Goal: Information Seeking & Learning: Find specific fact

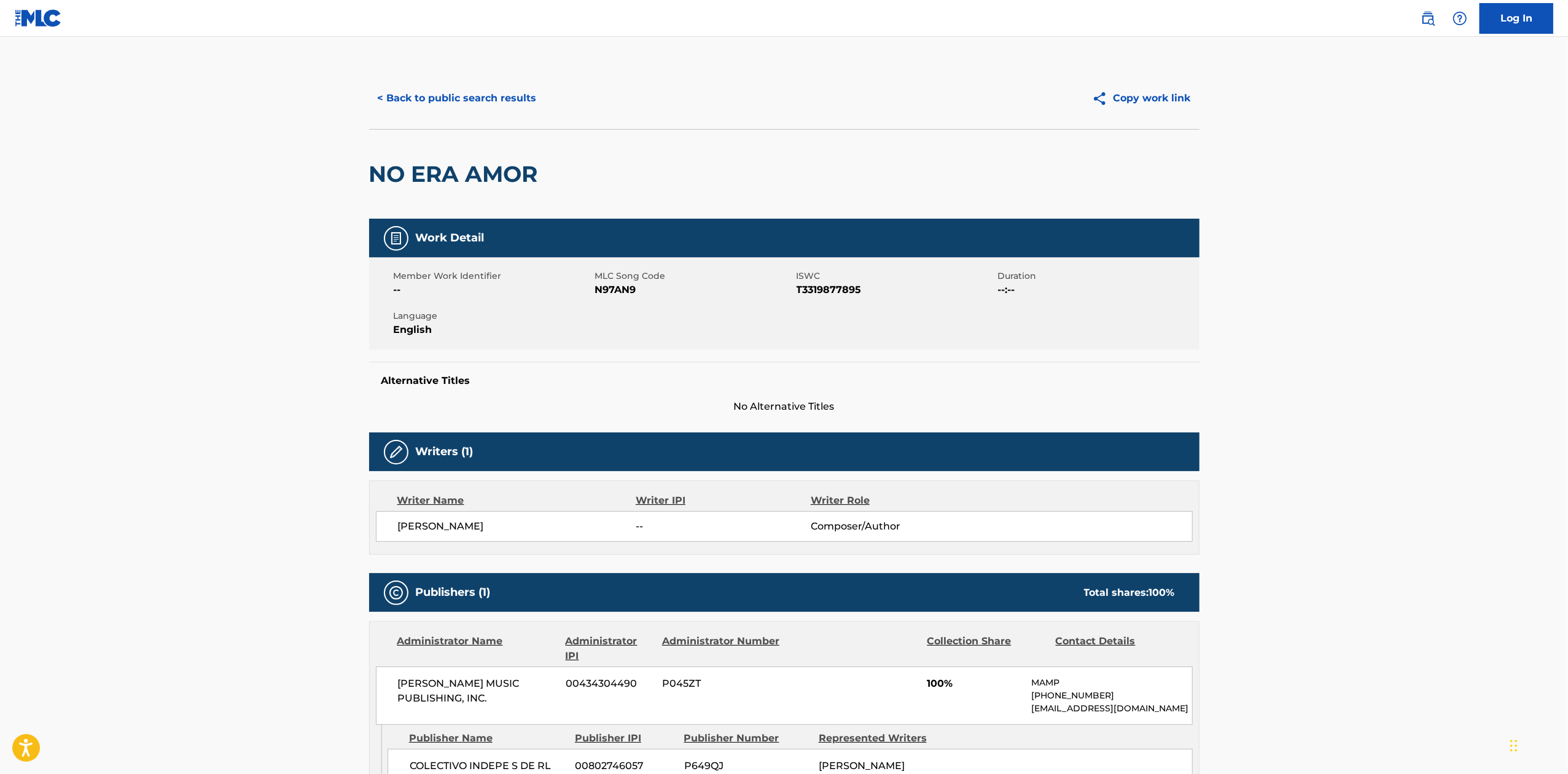
click at [469, 97] on button "< Back to public search results" at bounding box center [457, 98] width 176 height 31
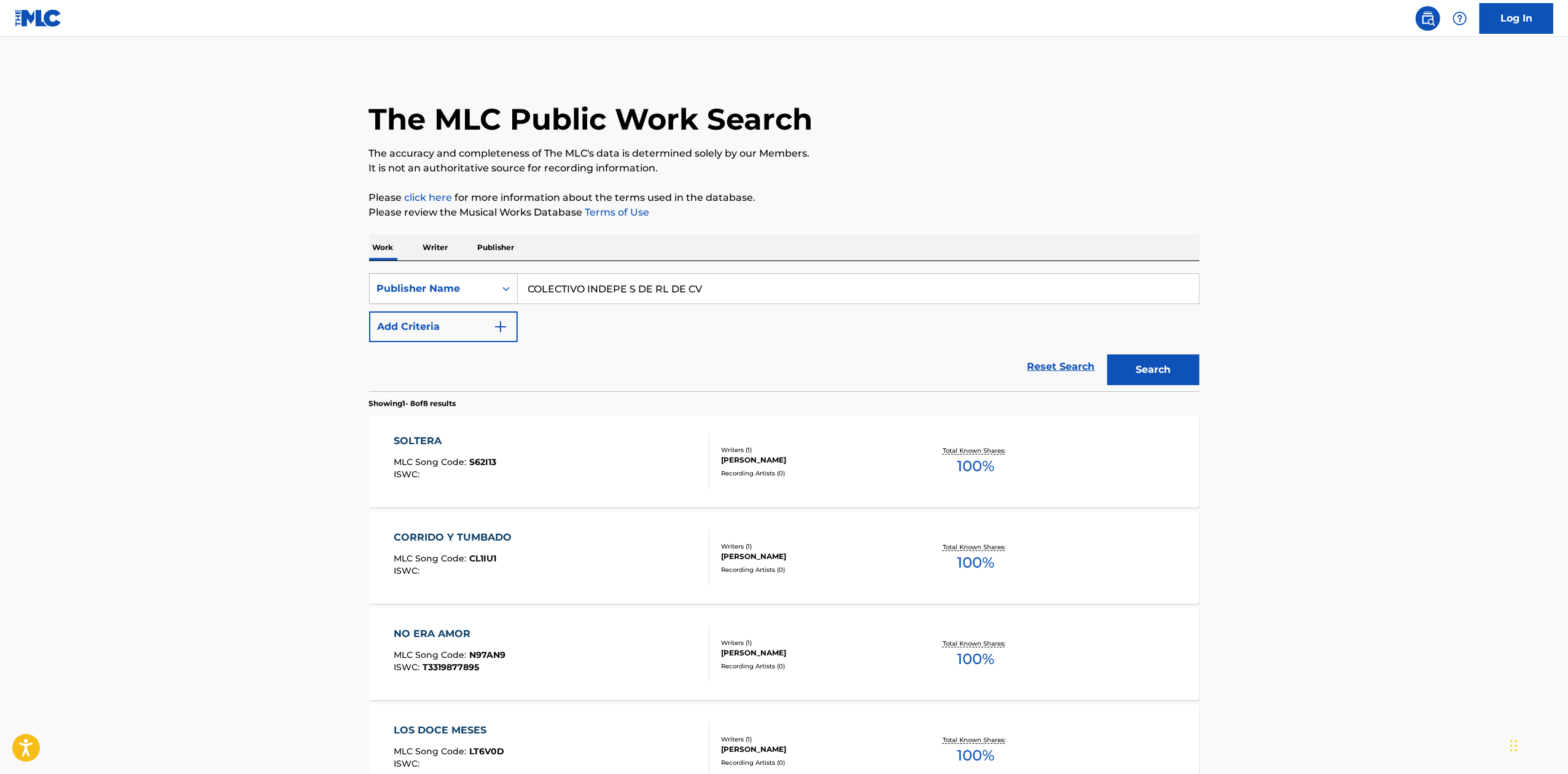
click at [442, 286] on div "Publisher Name" at bounding box center [432, 289] width 111 height 15
click at [435, 320] on div "Work Title" at bounding box center [443, 319] width 147 height 31
click at [689, 296] on input "Search Form" at bounding box center [858, 289] width 681 height 30
paste input "BELLEZA DE CANTINA"
type input "BELLEZA DE CANTINA"
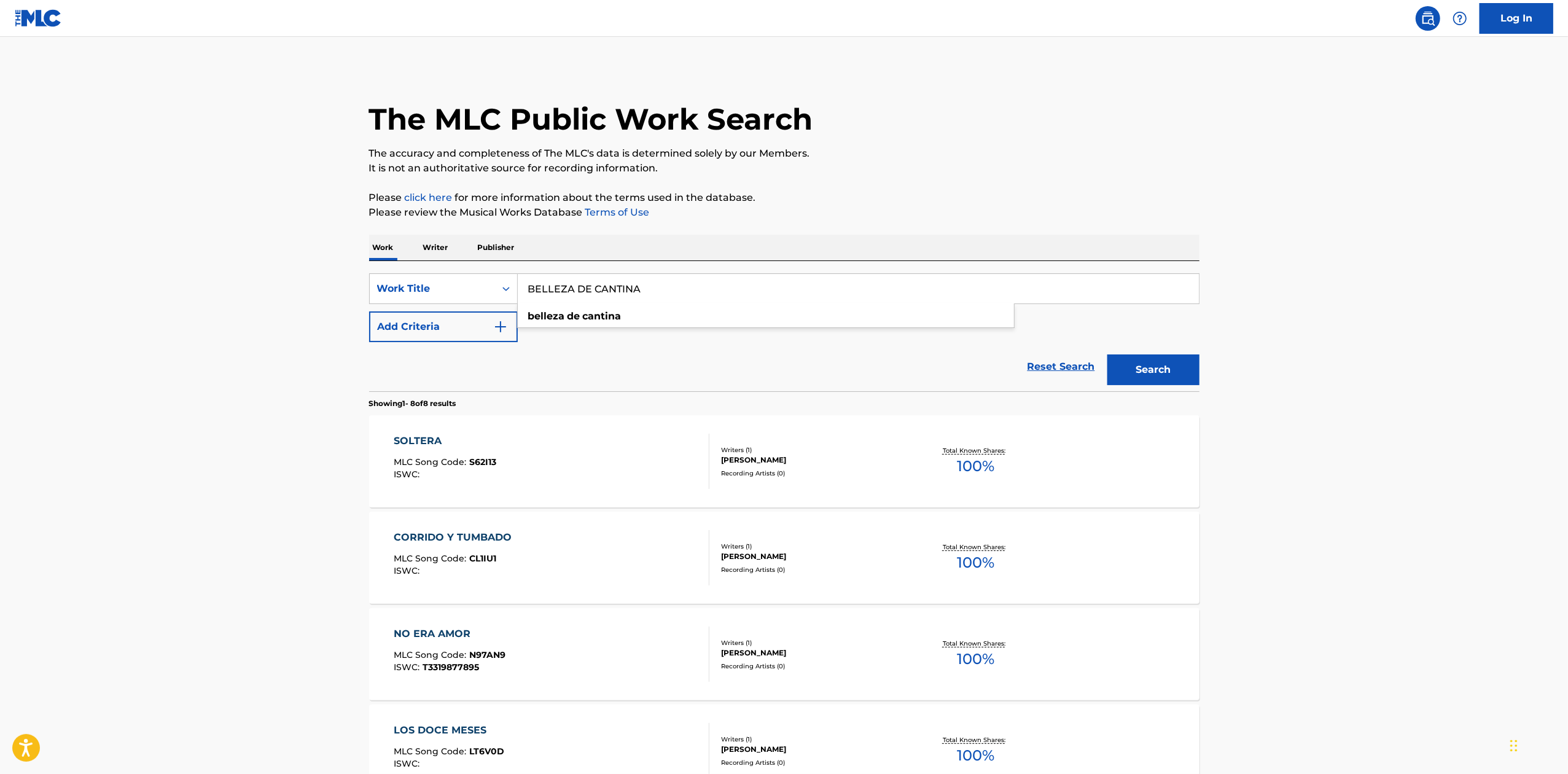
click at [462, 319] on button "Add Criteria" at bounding box center [443, 327] width 149 height 31
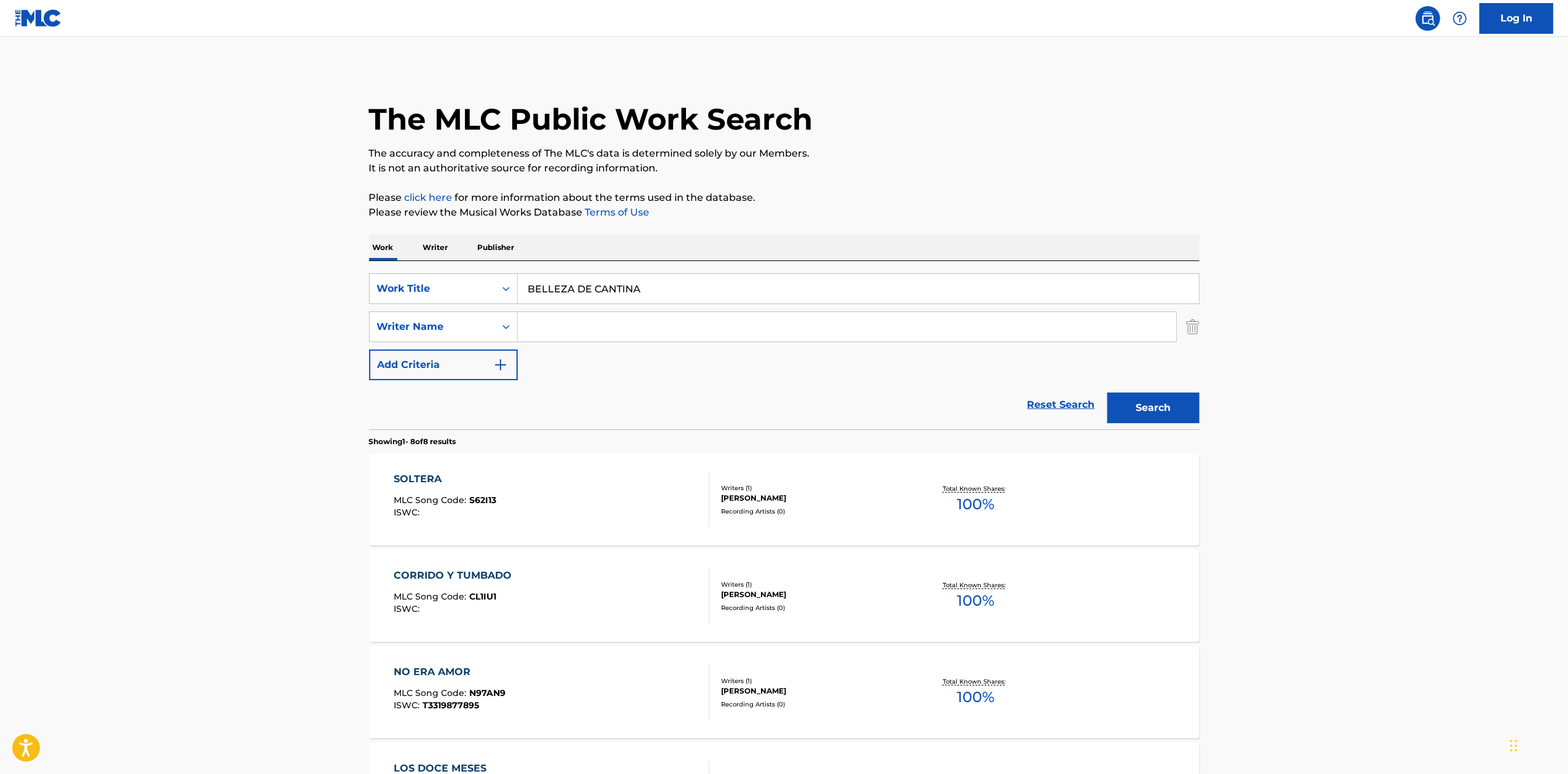
click at [562, 325] on input "Search Form" at bounding box center [847, 327] width 658 height 30
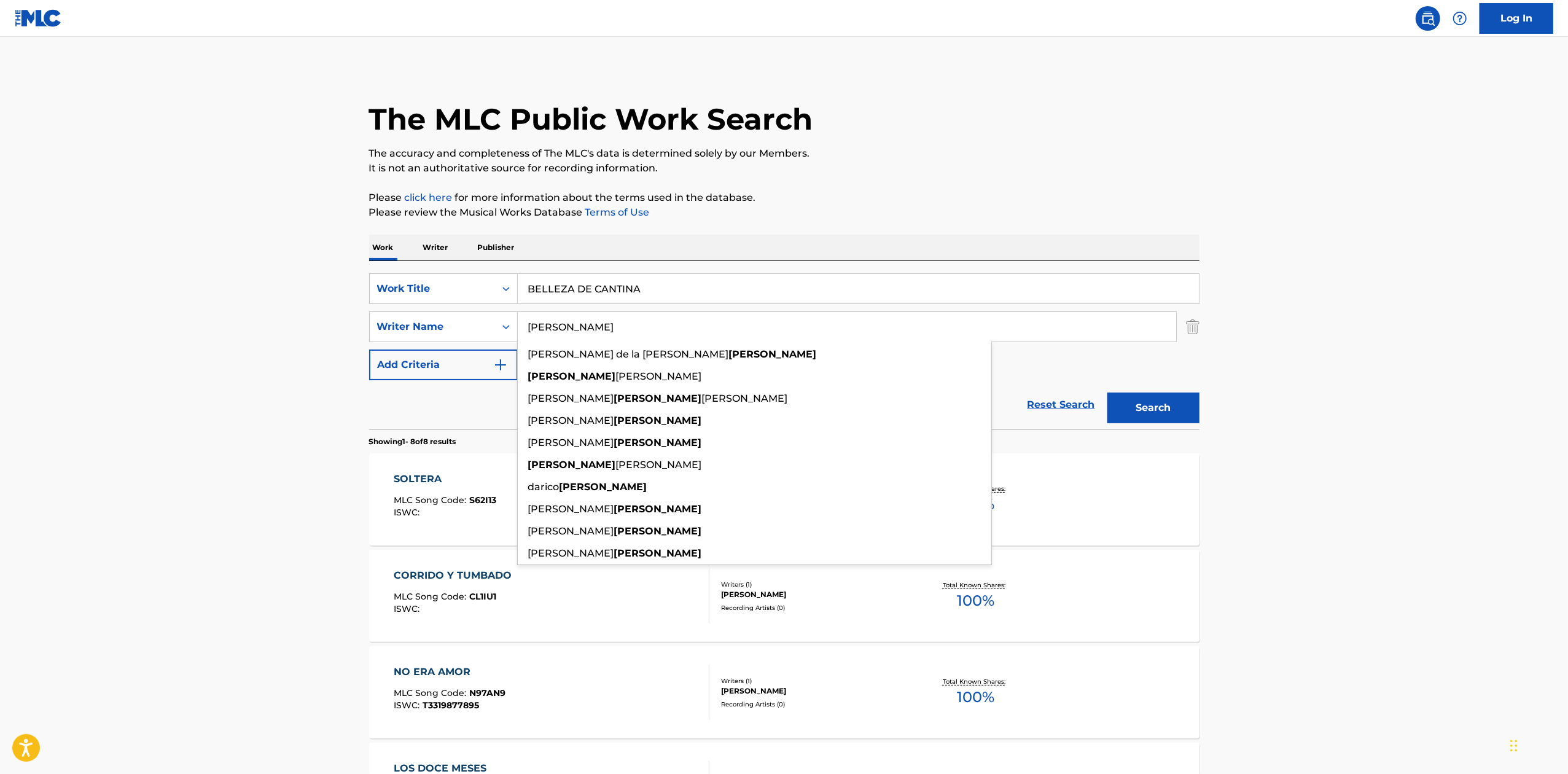
type input "[PERSON_NAME]"
click at [1107, 392] on button "Search" at bounding box center [1153, 408] width 92 height 31
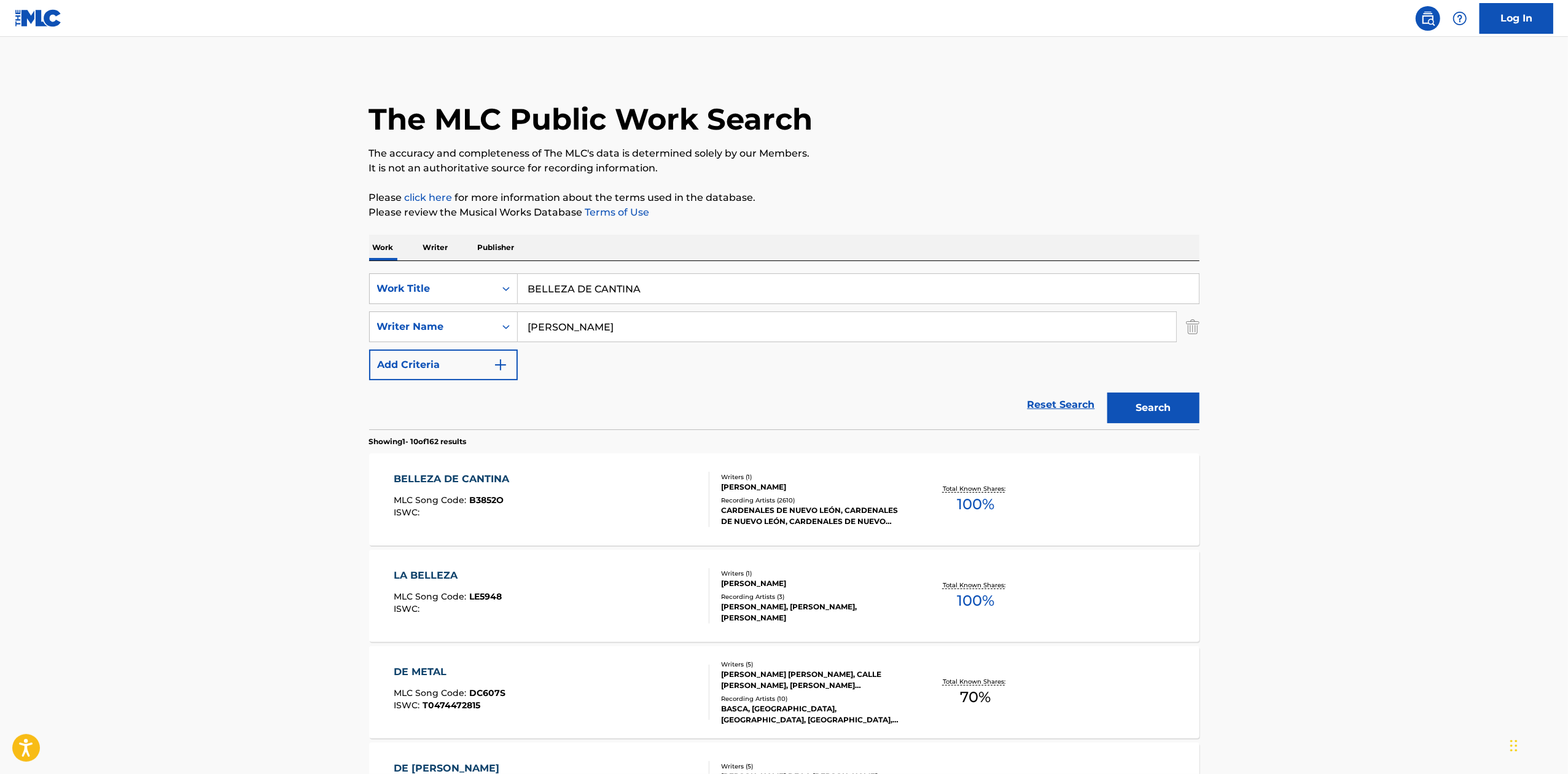
click at [973, 495] on span "100 %" at bounding box center [975, 504] width 38 height 22
click at [1265, 630] on main "The MLC Public Work Search The accuracy and completeness of The MLC's data is d…" at bounding box center [784, 760] width 1568 height 1445
